Goal: Transaction & Acquisition: Purchase product/service

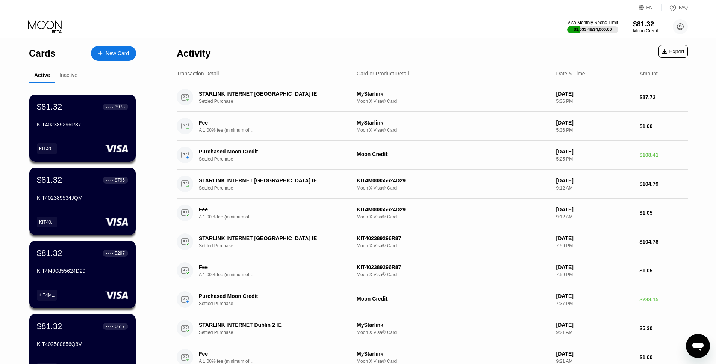
click at [645, 24] on div "$81.32" at bounding box center [645, 24] width 25 height 8
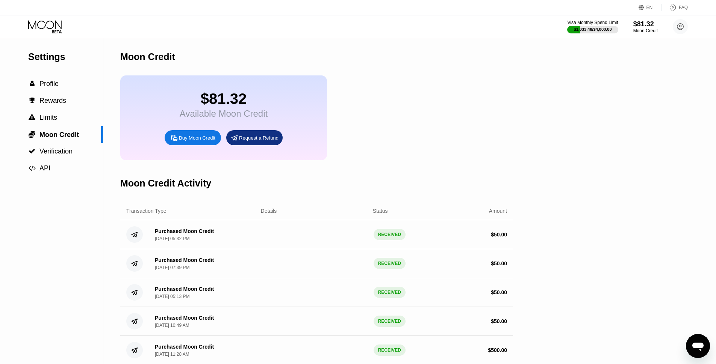
click at [198, 141] on div "Buy Moon Credit" at bounding box center [197, 138] width 36 height 6
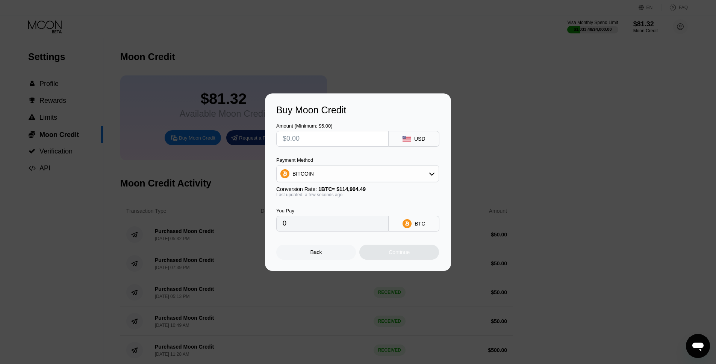
click at [317, 142] on input "text" at bounding box center [332, 138] width 100 height 15
type input "$100"
click at [332, 178] on div "BITCOIN" at bounding box center [357, 173] width 162 height 15
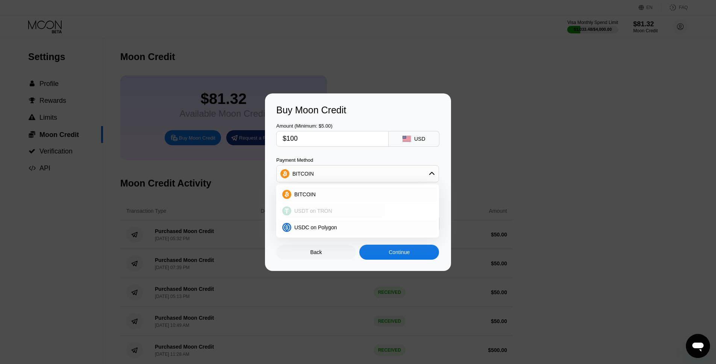
click at [308, 211] on span "USDT on TRON" at bounding box center [313, 211] width 38 height 6
type input "101.01"
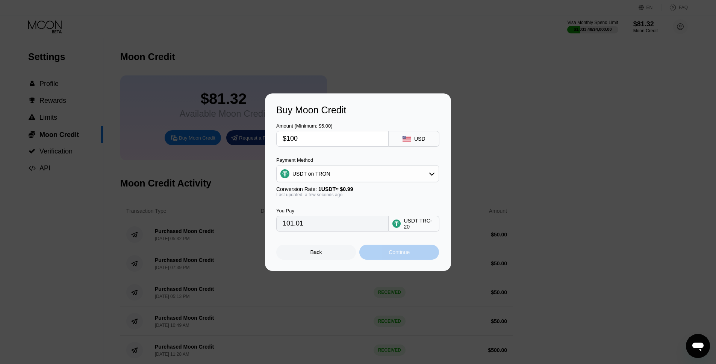
click at [410, 256] on div "Continue" at bounding box center [399, 252] width 80 height 15
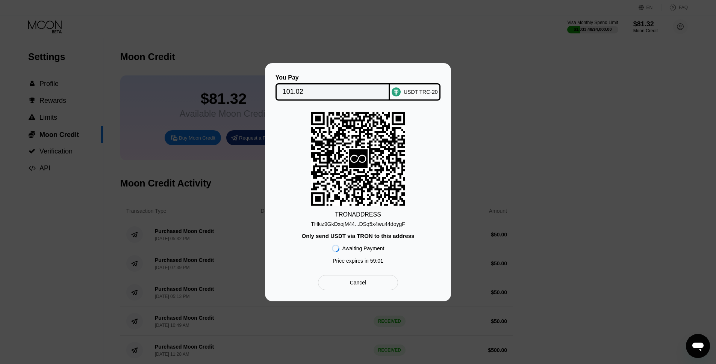
click at [362, 224] on div "THkiz9GkDxojM44...DSq5x4wu44doygF" at bounding box center [358, 224] width 94 height 6
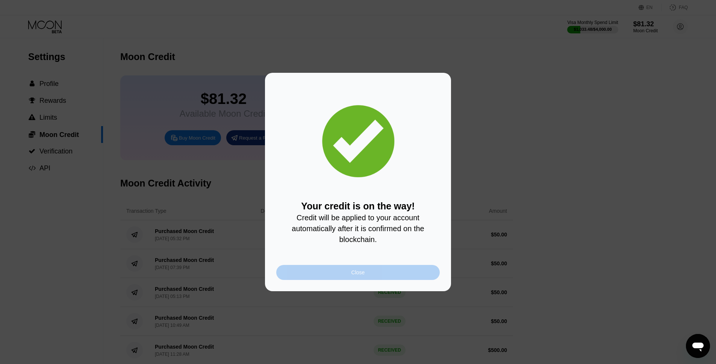
click at [364, 276] on div "Close" at bounding box center [358, 273] width 14 height 6
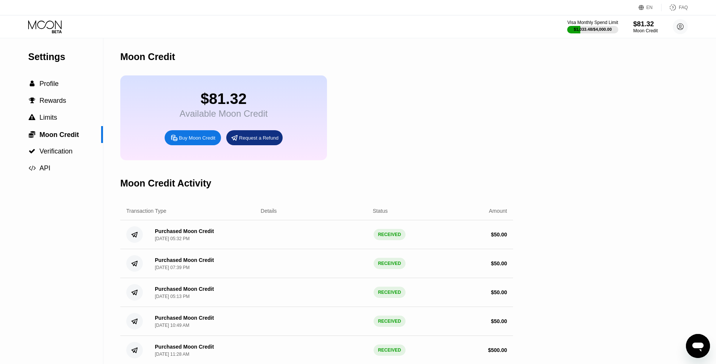
click at [49, 26] on icon at bounding box center [45, 26] width 35 height 13
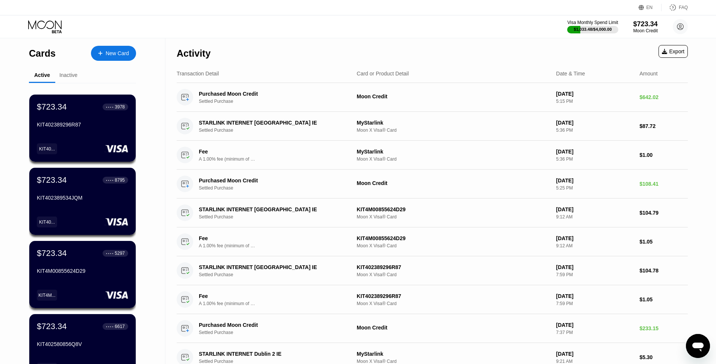
click at [43, 29] on icon at bounding box center [45, 26] width 35 height 13
click at [73, 75] on div "Inactive" at bounding box center [68, 75] width 18 height 6
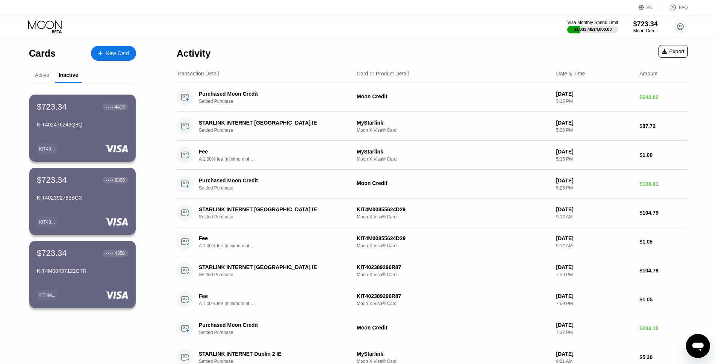
click at [43, 76] on div "Active" at bounding box center [42, 75] width 14 height 6
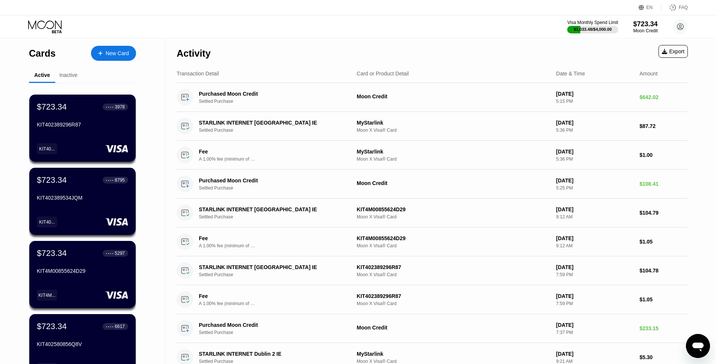
click at [45, 24] on icon at bounding box center [44, 24] width 33 height 9
click at [51, 23] on icon at bounding box center [45, 26] width 35 height 13
